Goal: Task Accomplishment & Management: Manage account settings

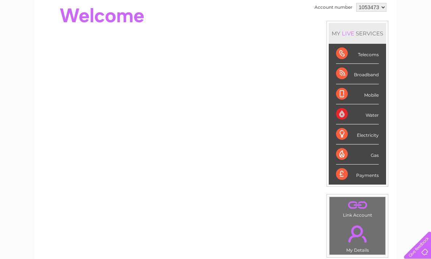
scroll to position [75, 0]
click at [370, 135] on div "Electricity" at bounding box center [357, 135] width 43 height 20
click at [357, 137] on div "Electricity" at bounding box center [357, 135] width 43 height 20
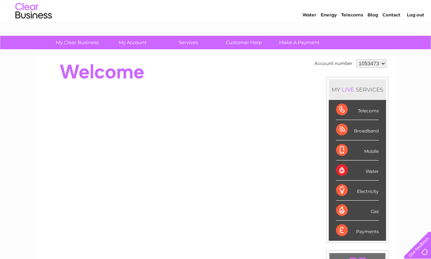
scroll to position [0, 0]
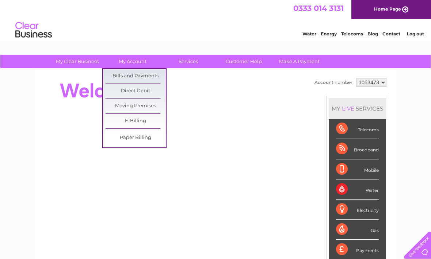
click at [150, 75] on link "Bills and Payments" at bounding box center [136, 76] width 60 height 15
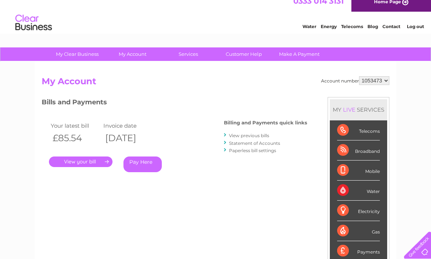
scroll to position [5, 0]
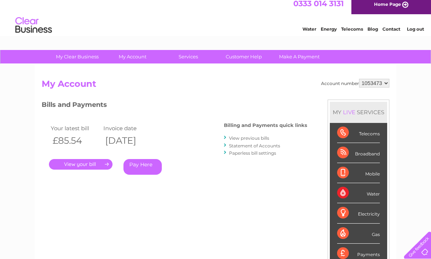
click at [84, 167] on link "." at bounding box center [81, 164] width 64 height 11
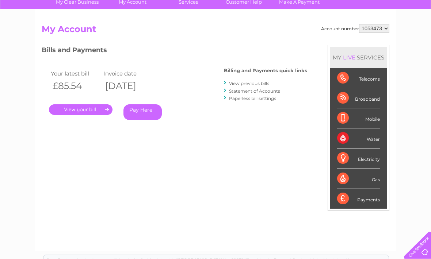
scroll to position [0, 0]
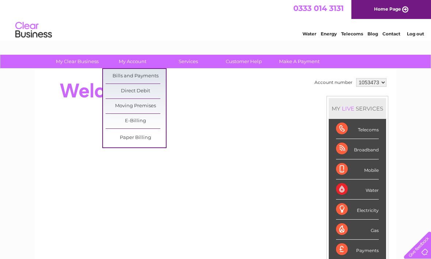
click at [148, 122] on link "E-Billing" at bounding box center [136, 121] width 60 height 15
